Goal: Use online tool/utility

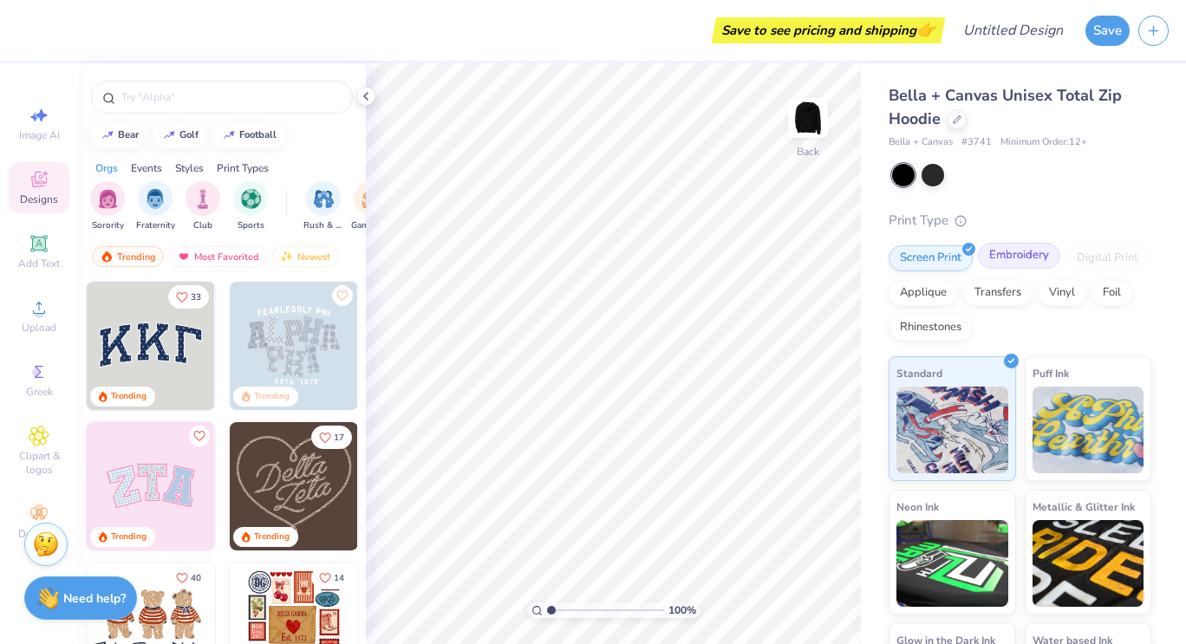
click at [1037, 248] on div "Embroidery" at bounding box center [1019, 256] width 82 height 26
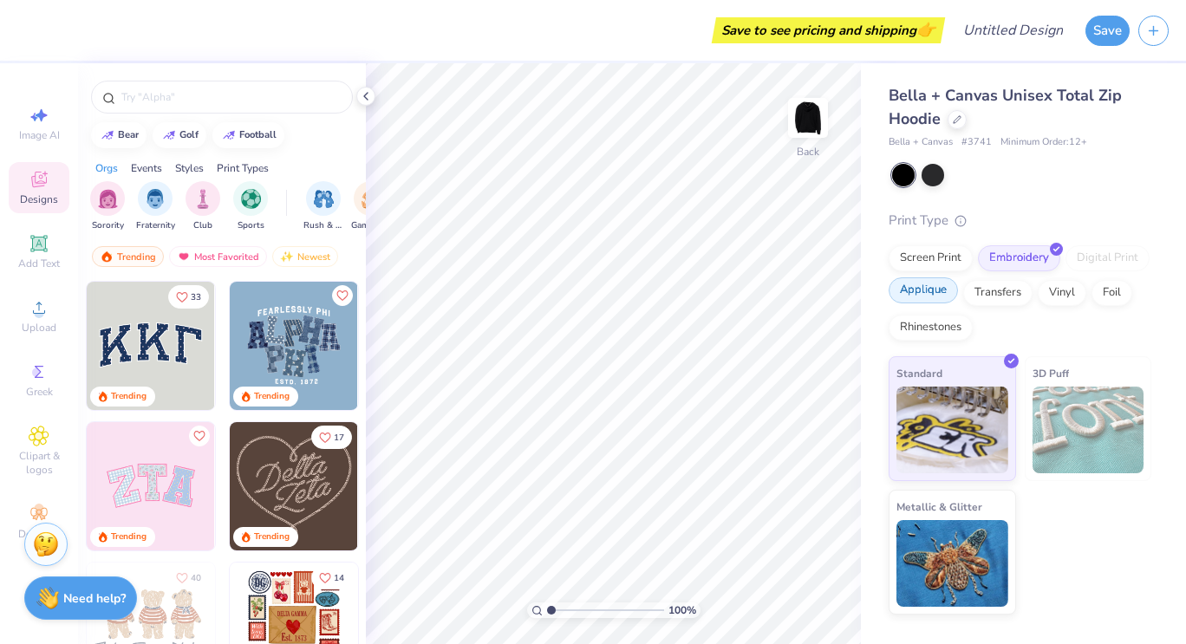
click at [939, 295] on div "Applique" at bounding box center [922, 290] width 69 height 26
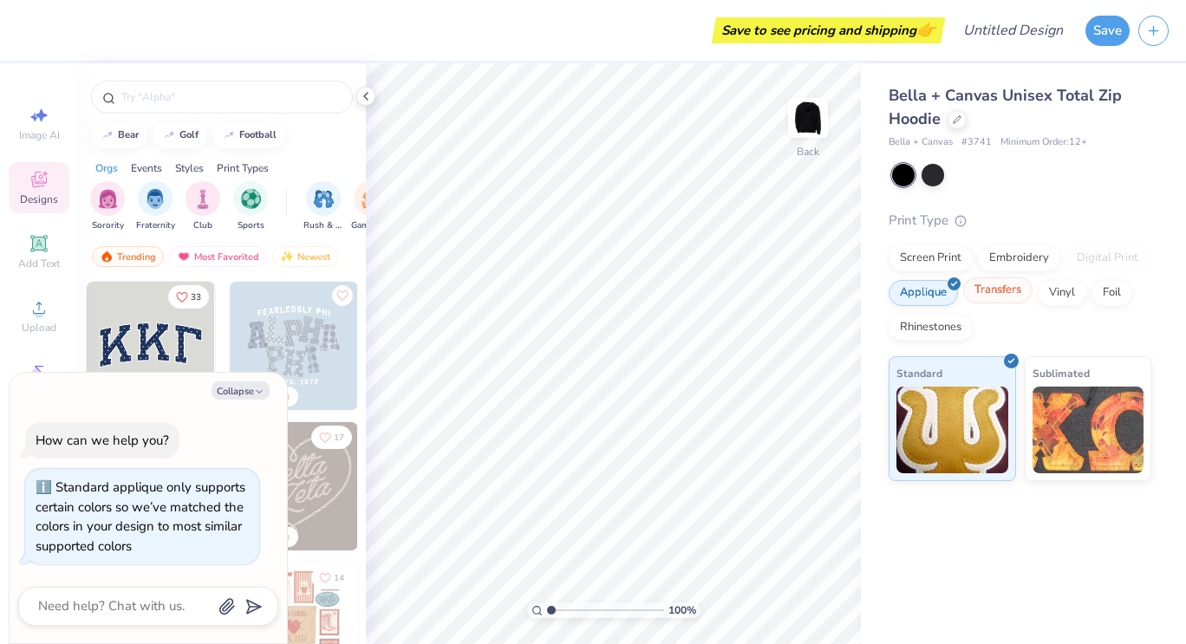
click at [998, 296] on div "Transfers" at bounding box center [997, 290] width 69 height 26
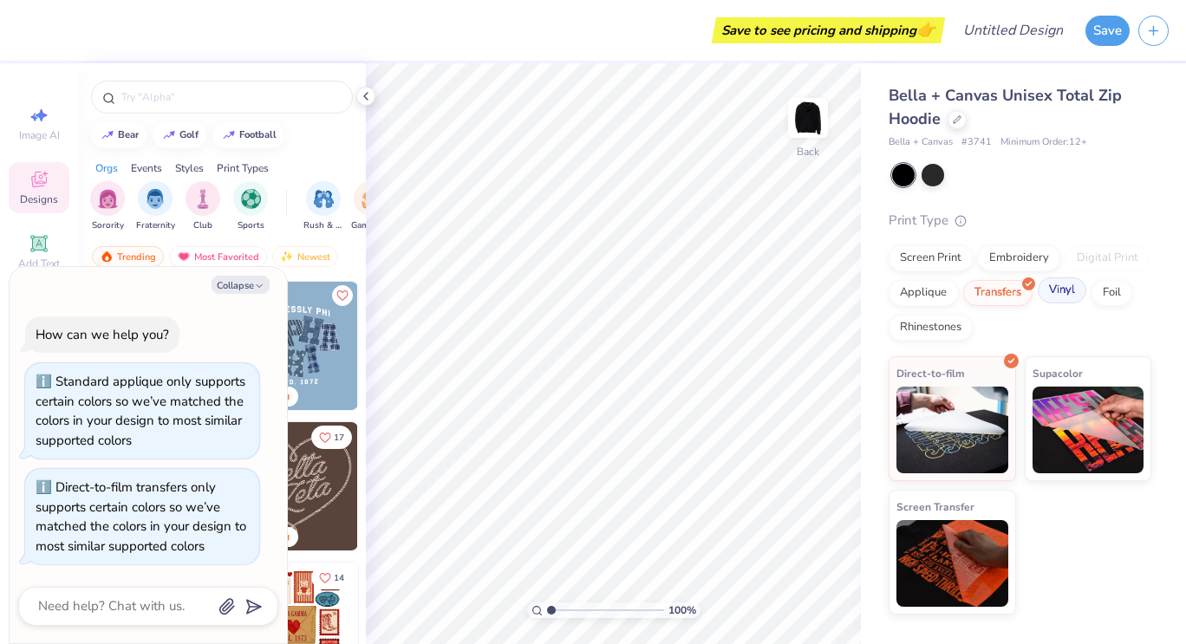
click at [1056, 289] on div "Vinyl" at bounding box center [1061, 290] width 49 height 26
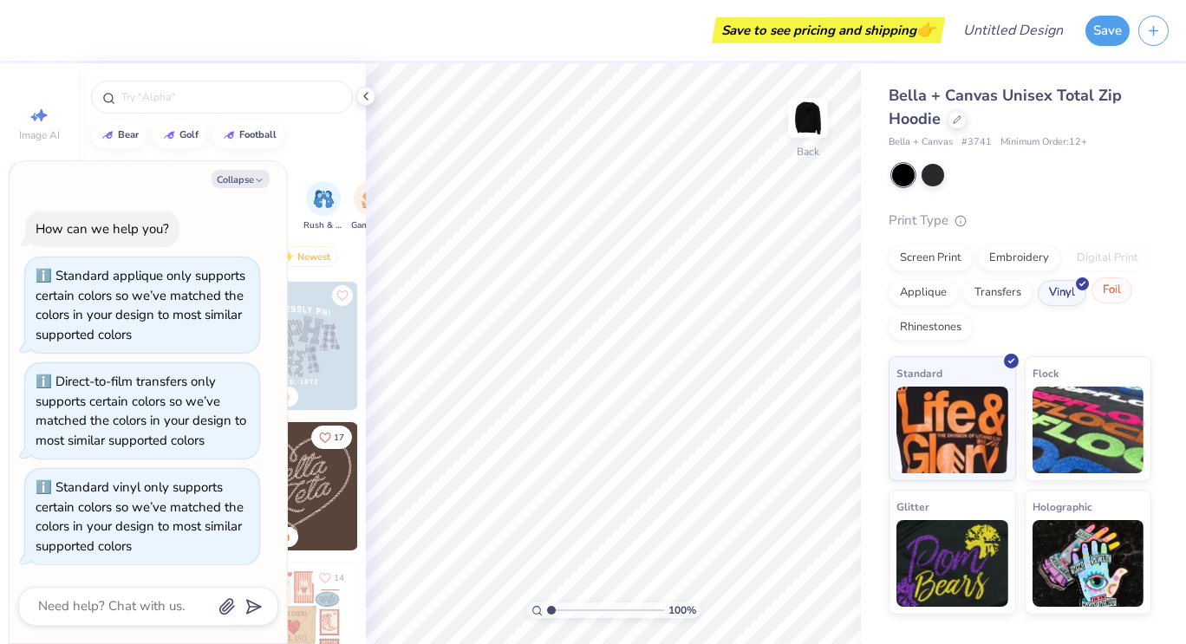
click at [1104, 294] on div "Foil" at bounding box center [1111, 290] width 41 height 26
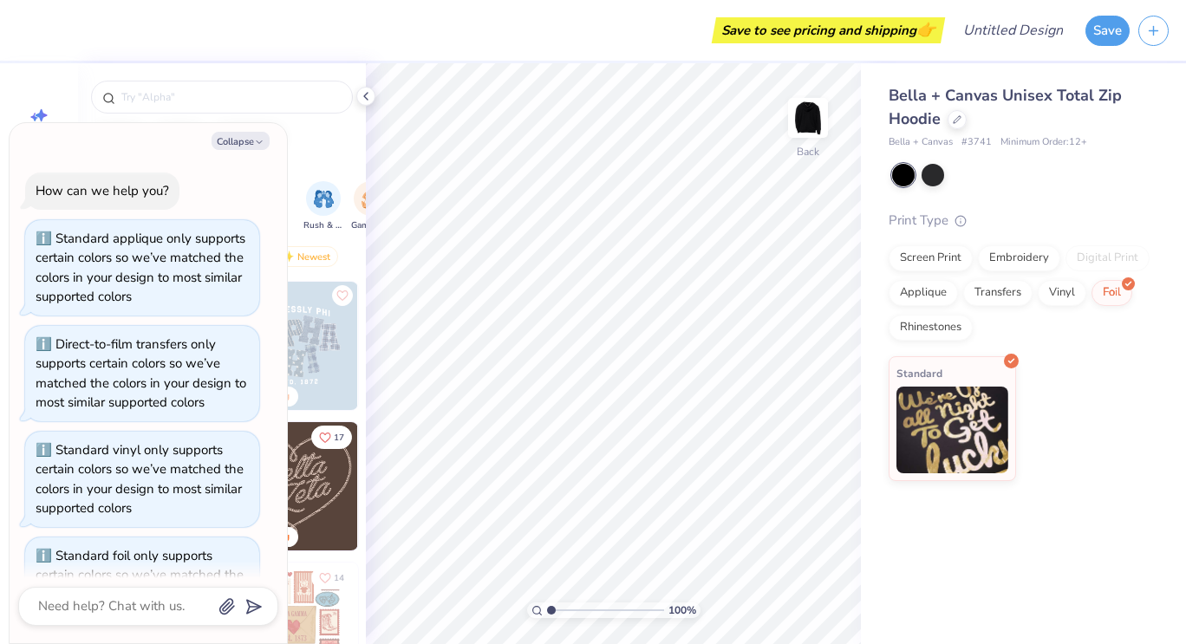
scroll to position [68, 0]
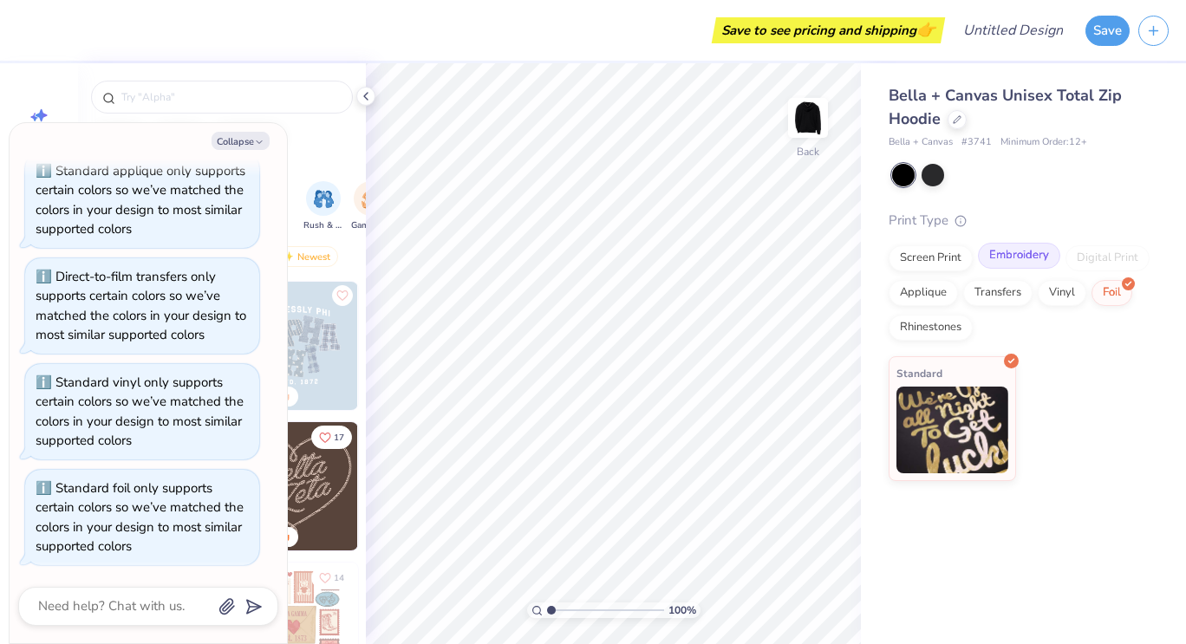
click at [1004, 267] on div "Embroidery" at bounding box center [1019, 256] width 82 height 26
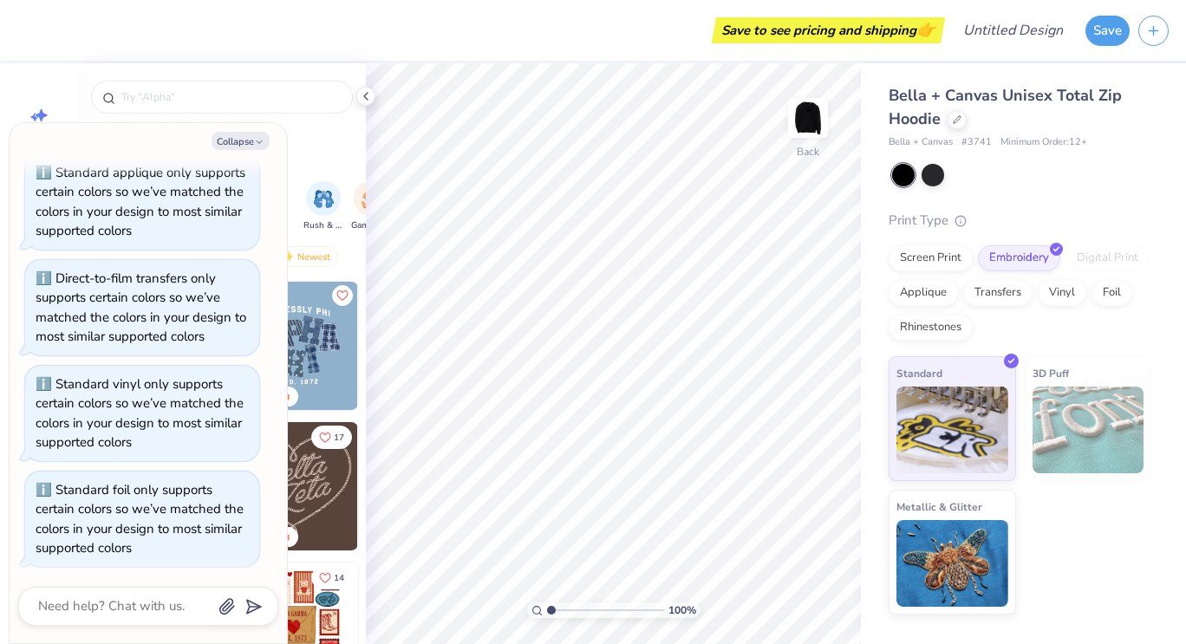
scroll to position [0, 0]
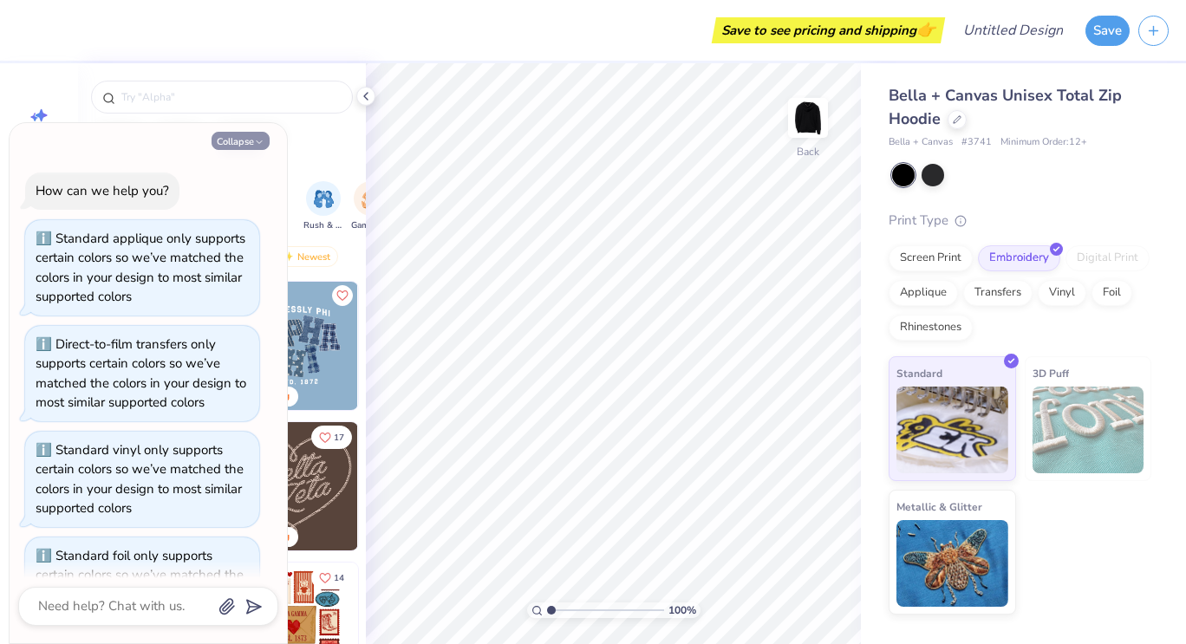
click at [230, 145] on button "Collapse" at bounding box center [240, 141] width 58 height 18
type textarea "x"
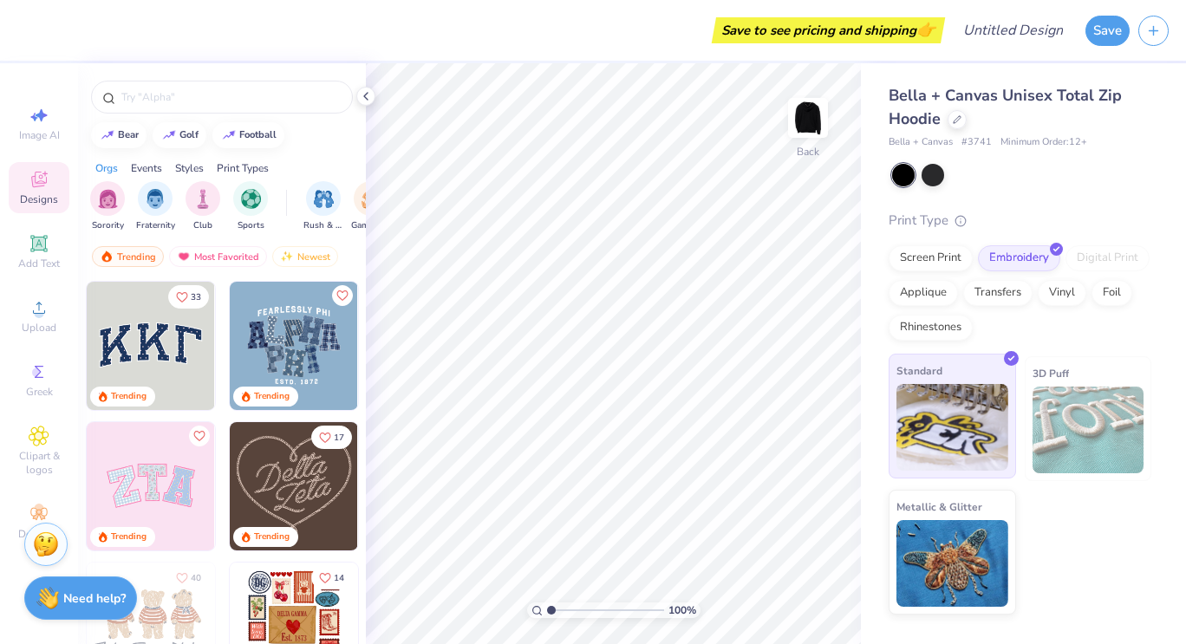
click at [950, 415] on img at bounding box center [952, 427] width 112 height 87
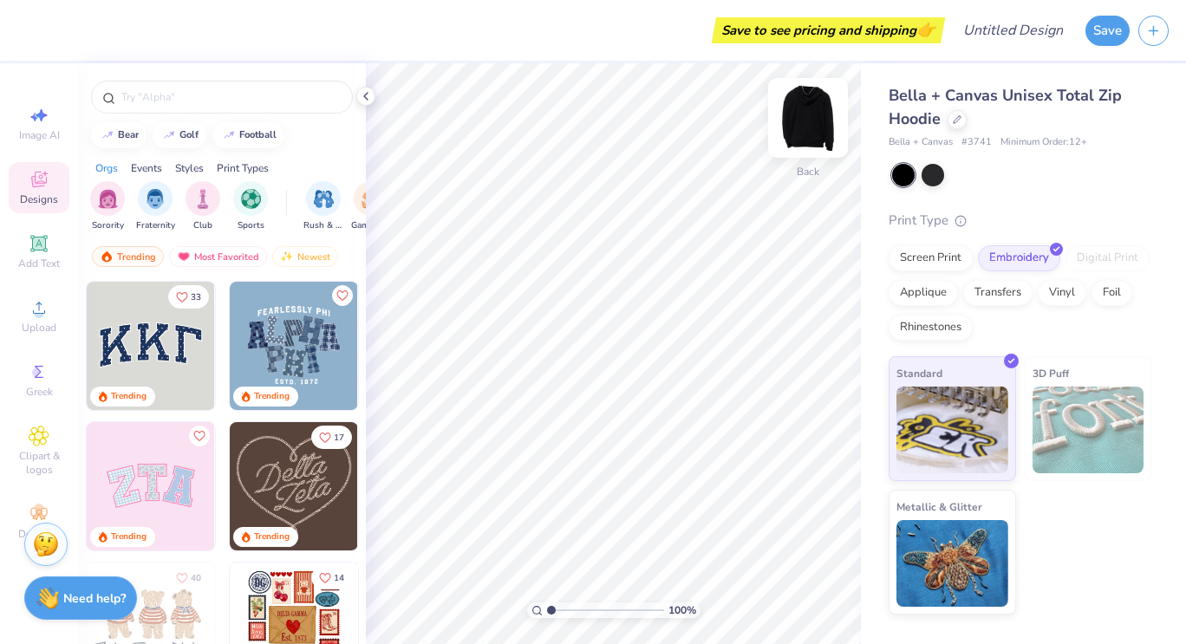
click at [808, 143] on img at bounding box center [807, 117] width 69 height 69
click at [808, 135] on img at bounding box center [807, 118] width 35 height 35
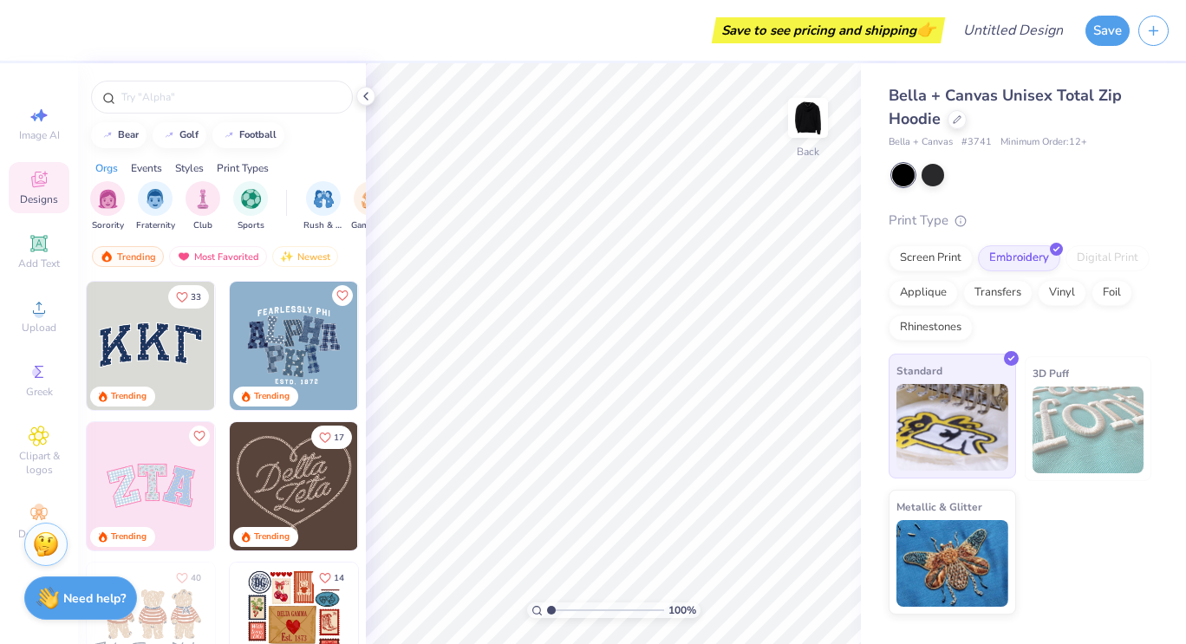
click at [938, 459] on img at bounding box center [952, 427] width 112 height 87
click at [44, 244] on icon at bounding box center [38, 243] width 13 height 13
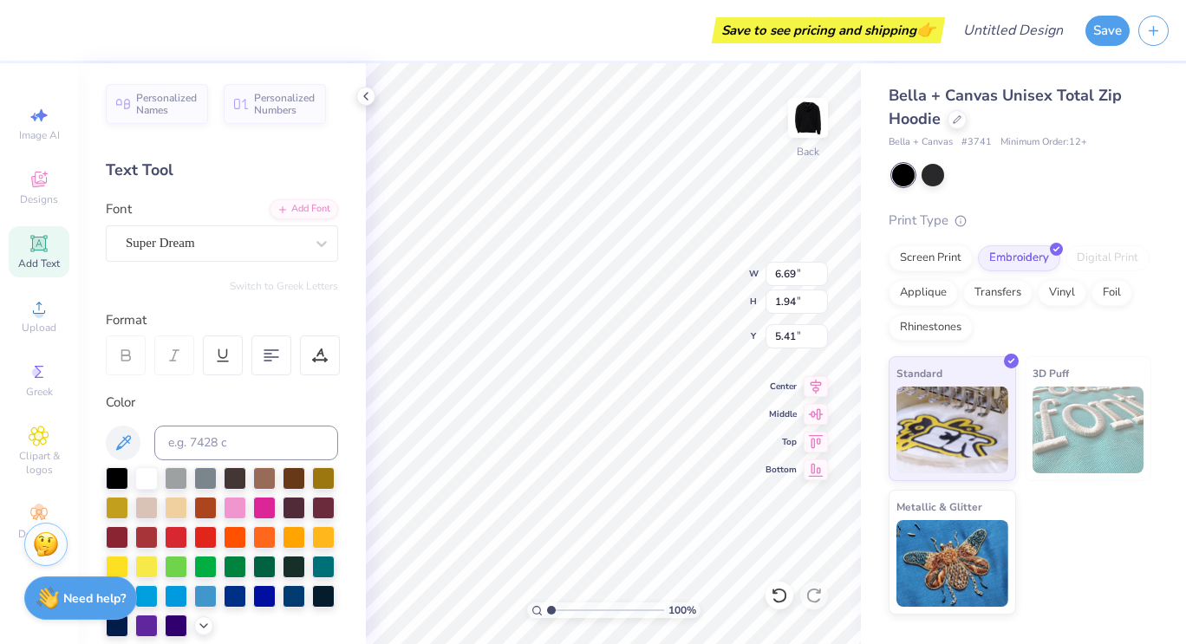
scroll to position [14, 3]
type textarea "T"
type textarea "C"
type textarea "RWT 23' CCT 25'"
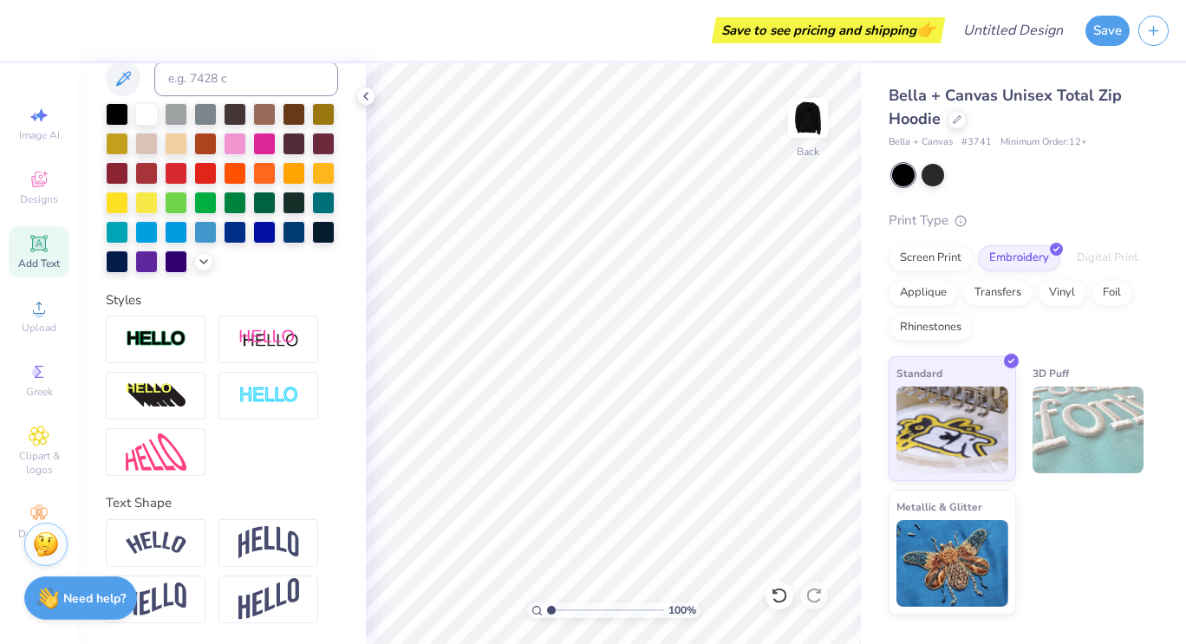
scroll to position [0, 0]
